Goal: Transaction & Acquisition: Purchase product/service

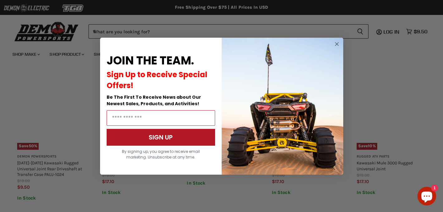
scroll to position [522, 0]
